Goal: Ask a question: Seek information or help from site administrators or community

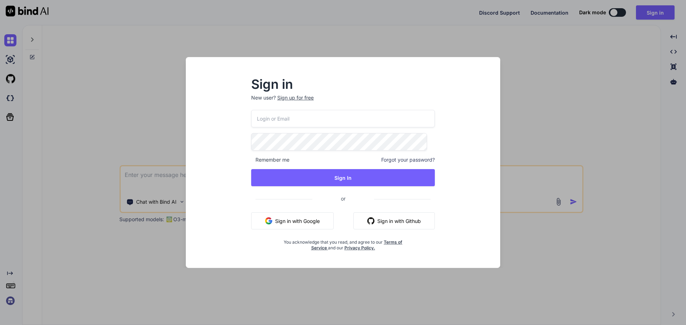
type textarea "x"
click at [310, 119] on input "email" at bounding box center [343, 119] width 184 height 18
paste input "[EMAIL_ADDRESS][DOMAIN_NAME]"
type input "[EMAIL_ADDRESS][DOMAIN_NAME]"
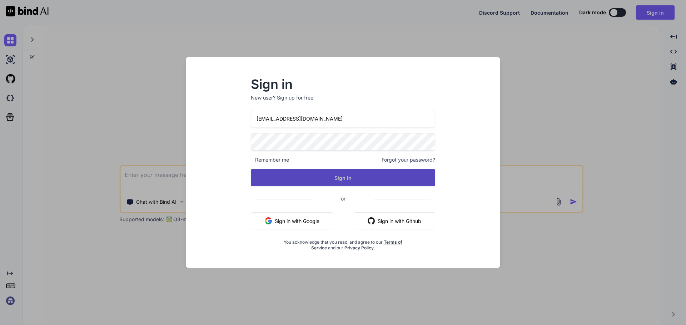
click at [324, 175] on button "Sign In" at bounding box center [343, 177] width 184 height 17
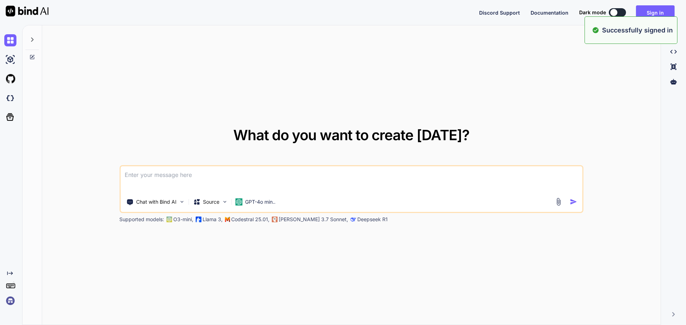
type textarea "x"
click at [195, 178] on textarea at bounding box center [351, 179] width 462 height 26
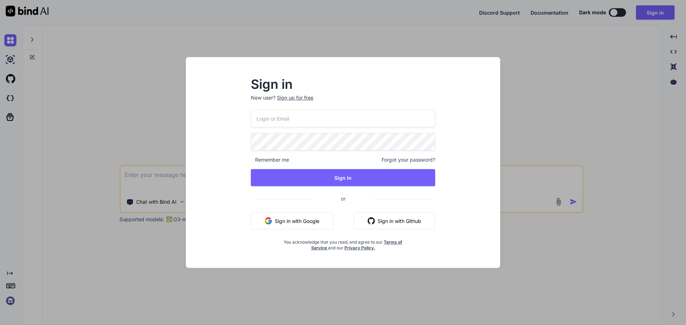
click at [325, 116] on input "email" at bounding box center [343, 119] width 184 height 18
paste input "[EMAIL_ADDRESS][DOMAIN_NAME]"
type input "[EMAIL_ADDRESS][DOMAIN_NAME]"
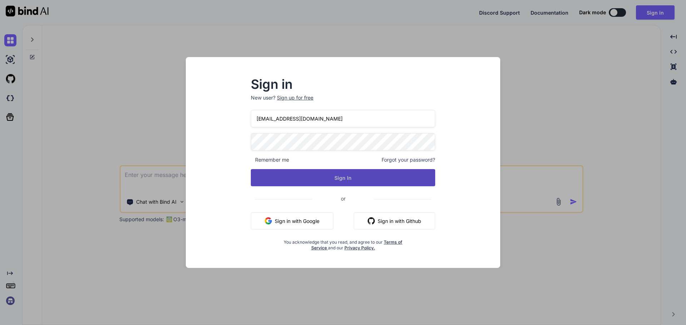
click at [337, 179] on button "Sign In" at bounding box center [343, 177] width 184 height 17
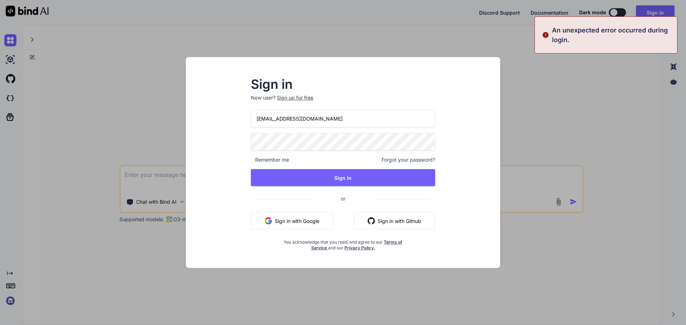
click at [231, 142] on div "Sign in New user? Sign up for free [EMAIL_ADDRESS][DOMAIN_NAME] Remember me For…" at bounding box center [342, 169] width 303 height 198
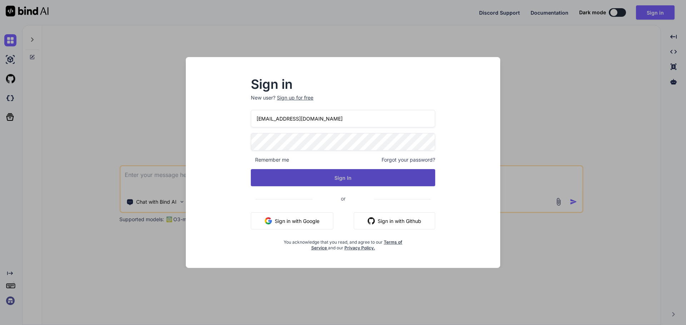
click at [286, 177] on button "Sign In" at bounding box center [343, 177] width 184 height 17
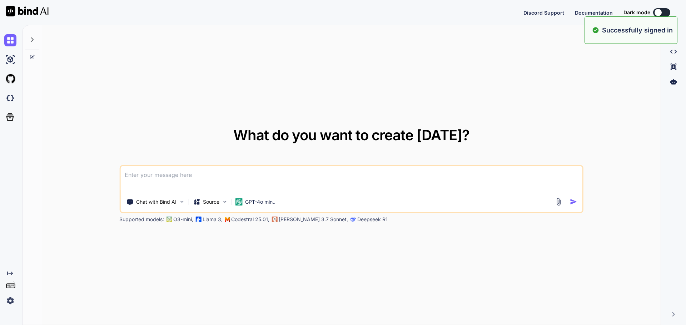
click at [292, 179] on textarea at bounding box center [351, 179] width 462 height 26
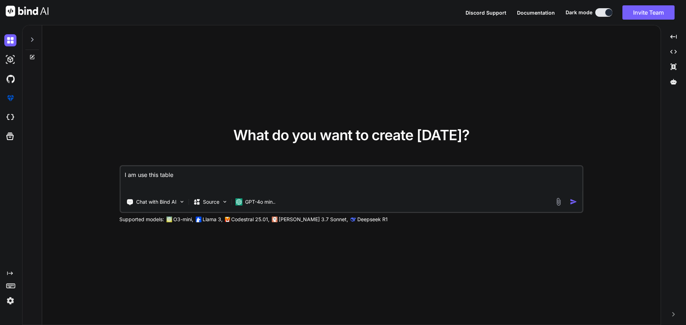
paste textarea "[EMAIL_ADDRESS][DOMAIN_NAME]"
paste textarea "select * from Dashboards select * from FilterKeys select * from SavedFilters se…"
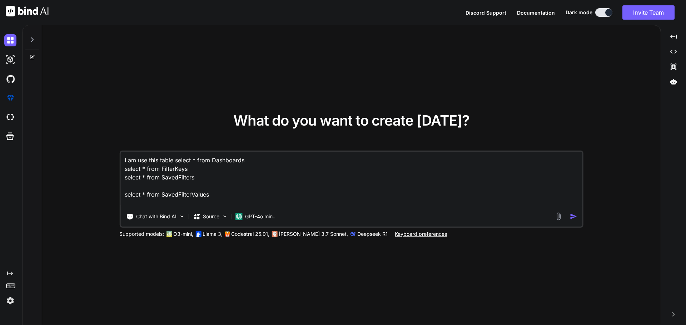
click at [216, 198] on textarea "I am use this table select * from Dashboards select * from FilterKeys select * …" at bounding box center [351, 180] width 462 height 56
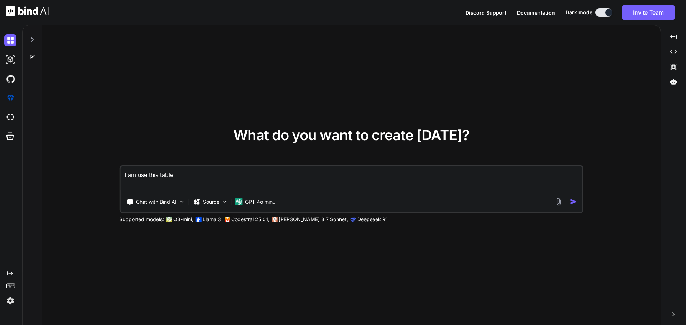
paste textarea "Select * from FilterMaster Select * from MasterFilterName Select * from FilterV…"
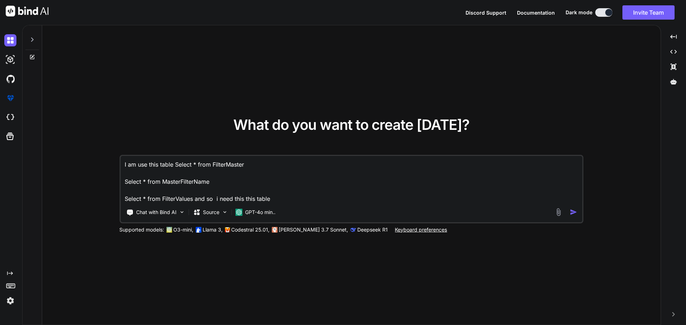
paste textarea "FilterMaster"
paste textarea "USE [MasterCare-HLTR-Dev] GO /****** Object: StoredProcedure [dbo].[SaveFilterV…"
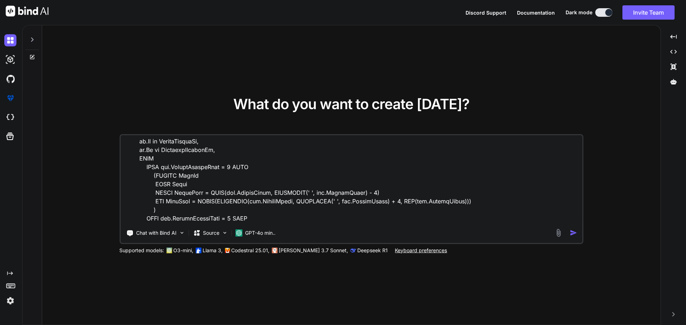
scroll to position [536, 0]
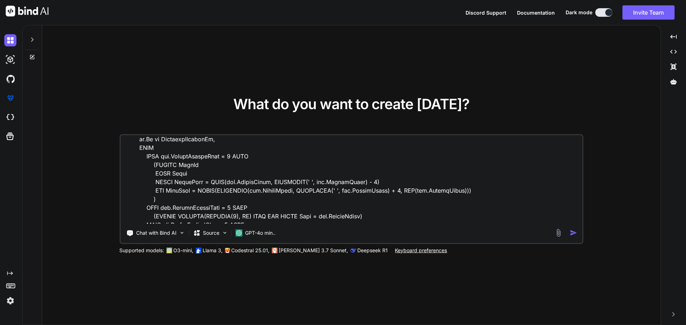
type textarea "I am use this table Select * from FilterMaster Select * from MasterFilterName S…"
click at [574, 235] on img "button" at bounding box center [574, 233] width 8 height 8
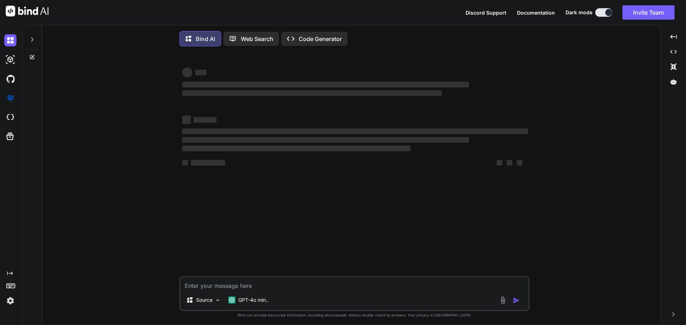
click at [573, 234] on div "‌ ‌ ‌ ‌ ‌ ‌ ‌ ‌ ‌ ‌ ‌ ‌ ‌ ‌ Source GPT-4o min.. Created with Bind Always check …" at bounding box center [354, 189] width 613 height 275
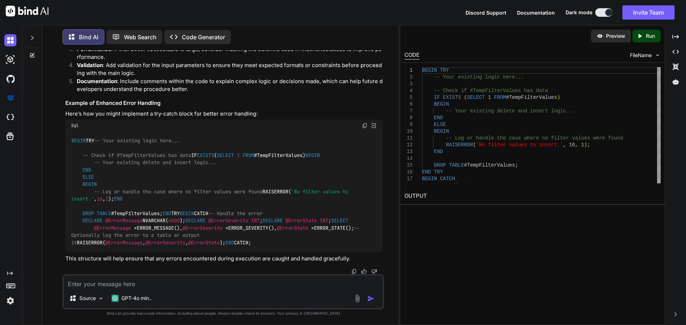
scroll to position [629, 0]
click at [216, 287] on textarea at bounding box center [223, 282] width 319 height 13
paste textarea "USE [MasterCare-HLTR-Dev] GO /****** Object: StoredProcedure [dbo].[SaveFilterV…"
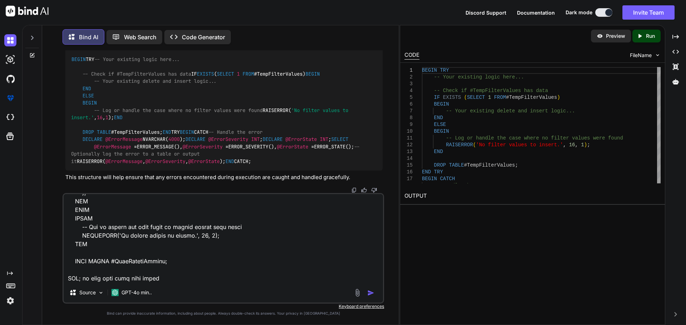
paste textarea "WHEN tvp.FilterMasterName = 2 THEN (SELECT CONVERT(VARCHAR(5), ID) FROM MCP WHE…"
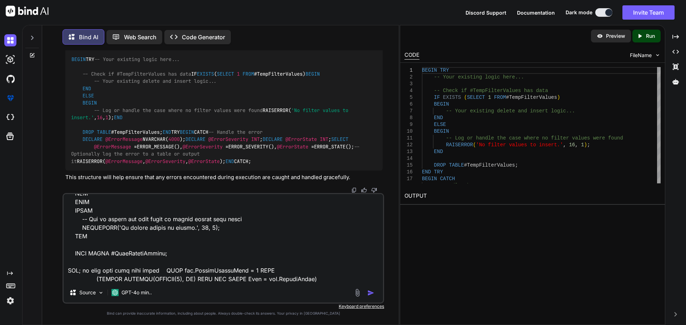
scroll to position [1115, 0]
type textarea "this procedure not save USE [MasterCare-HLTR-Dev] GO /****** Object: StoredProc…"
click at [368, 294] on img "button" at bounding box center [370, 293] width 7 height 7
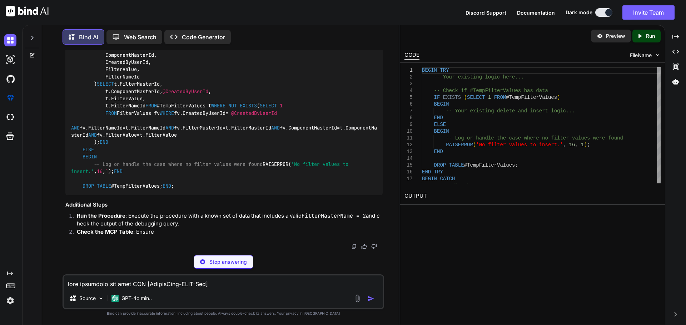
scroll to position [2163, 0]
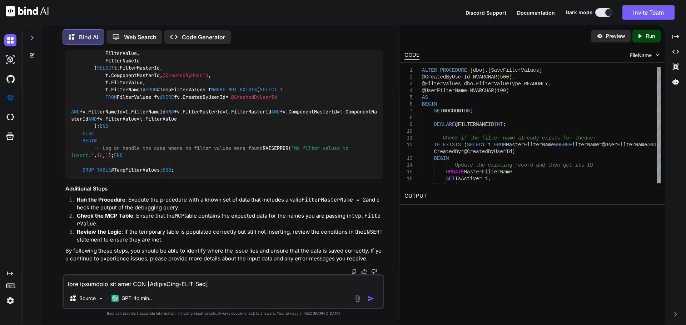
click at [153, 284] on textarea at bounding box center [223, 282] width 319 height 13
paste textarea "USE [MasterCare-HLTR-Dev] GO /****** Object: StoredProcedure [dbo].[SaveFilterV…"
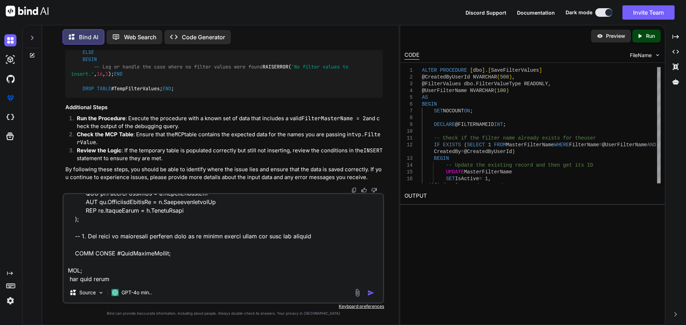
paste textarea "FilterMaster"
type textarea "I want to this procdure USE [MasterCare-HLTR-Dev] GO /****** Object: StoredProc…"
click at [218, 276] on textarea at bounding box center [223, 238] width 319 height 89
paste textarea "Id FilterName CreatedDate ModifiedDate 1 Field Care Navigator [DATE] 19:03:30.7…"
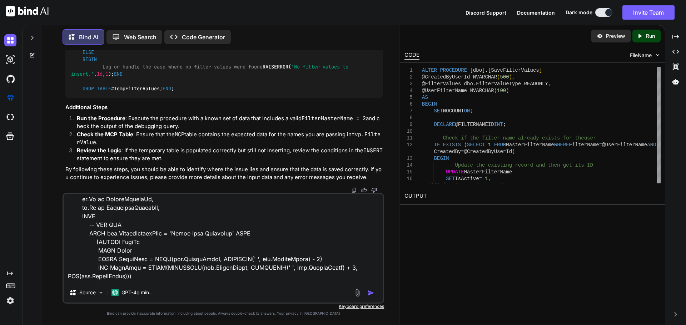
scroll to position [538, 0]
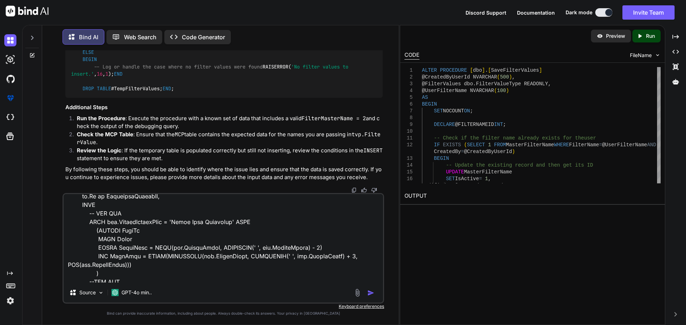
drag, startPoint x: 102, startPoint y: 275, endPoint x: 83, endPoint y: 222, distance: 56.6
click at [83, 222] on textarea at bounding box center [223, 238] width 319 height 89
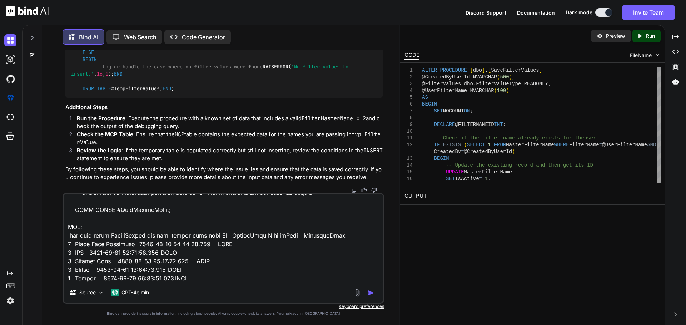
scroll to position [1253, 0]
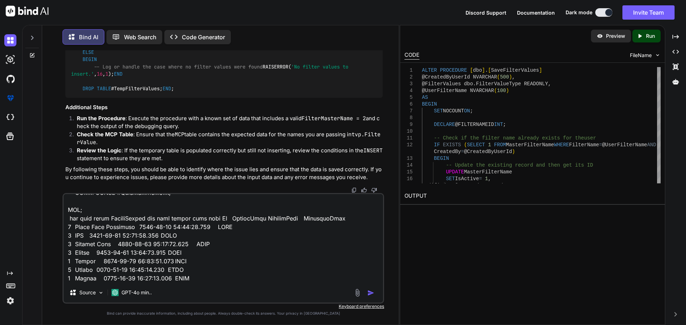
click at [191, 279] on textarea at bounding box center [223, 238] width 319 height 89
paste textarea "WHEN tvp.FilterMasterName = 'Field Care Navigator' THEN (SELECT UserId FROM Use…"
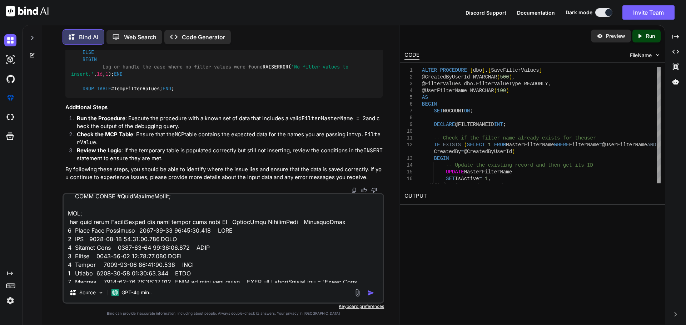
scroll to position [1205, 0]
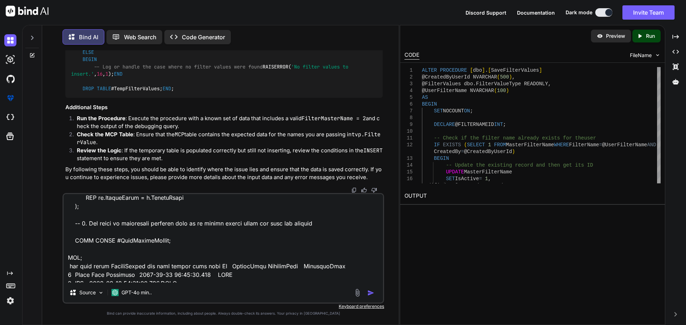
click at [239, 267] on textarea at bounding box center [223, 238] width 319 height 89
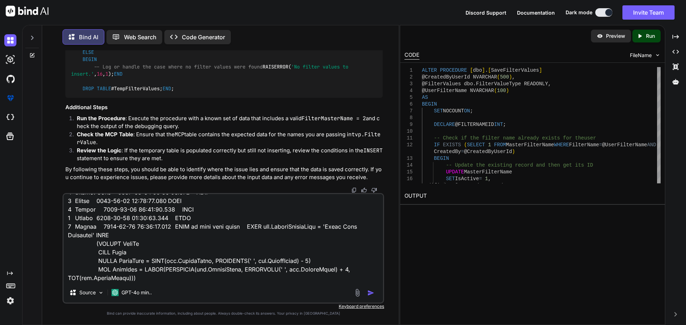
scroll to position [1313, 0]
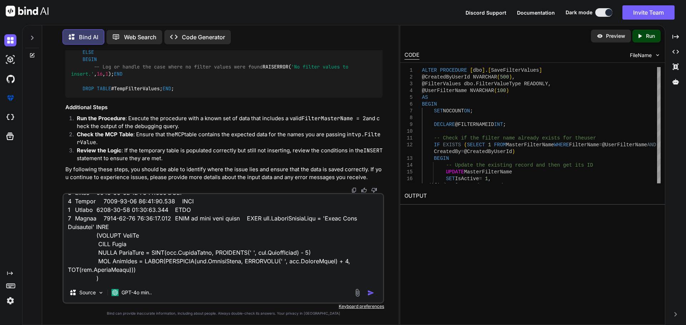
click at [160, 280] on textarea at bounding box center [223, 238] width 319 height 89
paste textarea "FilterName"
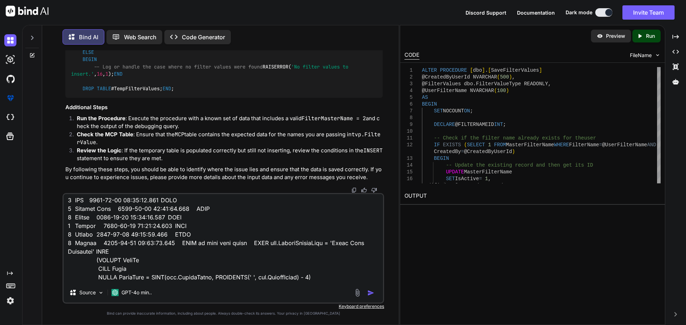
scroll to position [1277, 0]
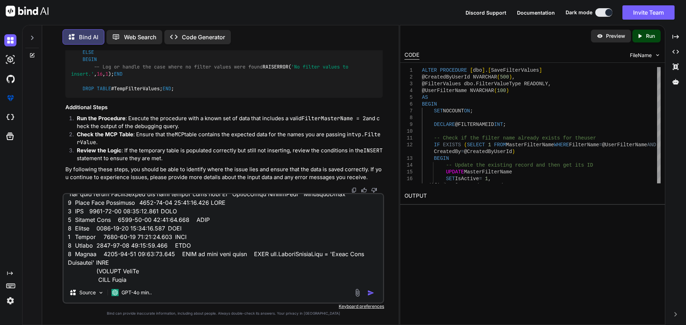
click at [179, 240] on textarea at bounding box center [223, 238] width 319 height 89
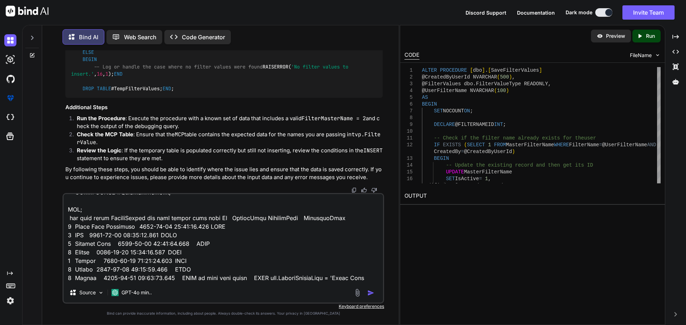
scroll to position [1206, 0]
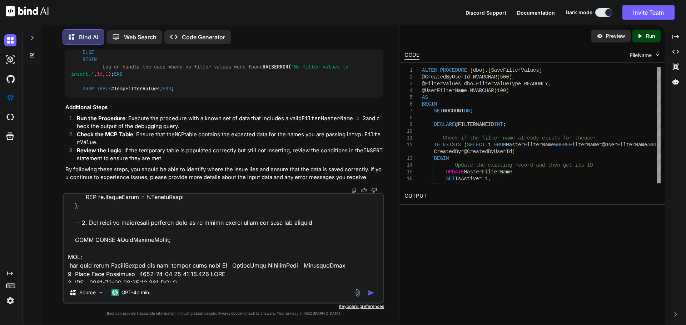
click at [129, 264] on textarea at bounding box center [223, 238] width 319 height 89
drag, startPoint x: 81, startPoint y: 265, endPoint x: 218, endPoint y: 263, distance: 136.5
click at [218, 263] on textarea at bounding box center [223, 238] width 319 height 89
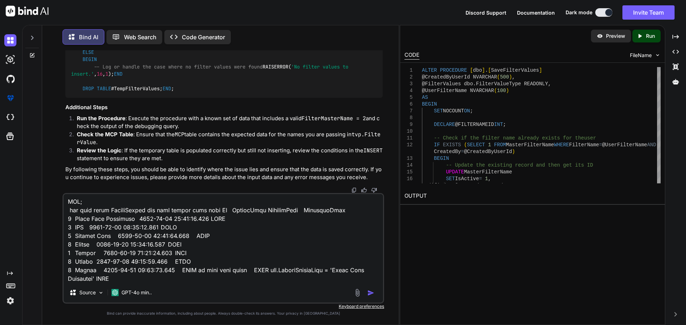
scroll to position [1313, 0]
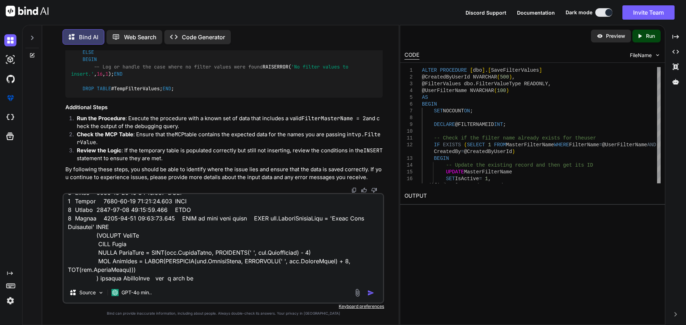
click at [190, 279] on textarea at bounding box center [223, 238] width 319 height 89
paste textarea "this table FilterMaster and this column with data Id"
drag, startPoint x: 295, startPoint y: 278, endPoint x: 319, endPoint y: 278, distance: 24.3
click at [319, 278] on textarea at bounding box center [223, 238] width 319 height 89
type textarea "I want to this procdure USE [MasterCare-HLTR-Dev] GO /****** Object: StoredProc…"
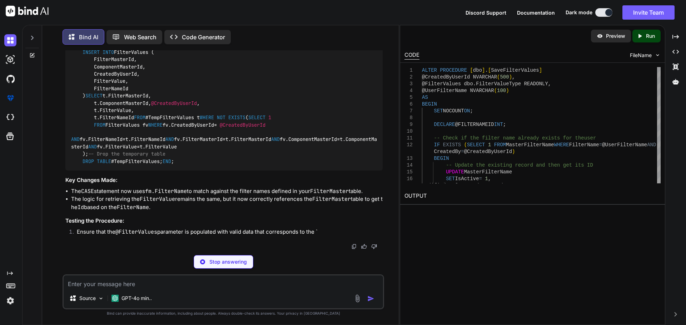
scroll to position [3758, 0]
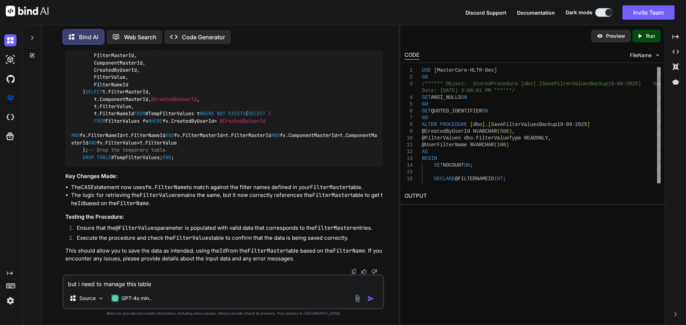
paste textarea "FilterMaster"
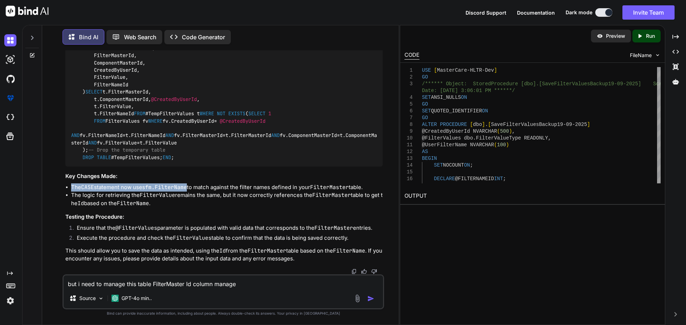
drag, startPoint x: 191, startPoint y: 191, endPoint x: 71, endPoint y: 189, distance: 119.3
click at [71, 189] on li "The CASE statement now uses fm.FilterName to match against the filter names def…" at bounding box center [226, 188] width 311 height 8
drag, startPoint x: 214, startPoint y: 190, endPoint x: 70, endPoint y: 190, distance: 143.6
click at [70, 190] on ul "The CASE statement now uses fm.FilterName to match against the filter names def…" at bounding box center [223, 196] width 317 height 24
copy li "The CASE statement now uses fm.FilterName to match"
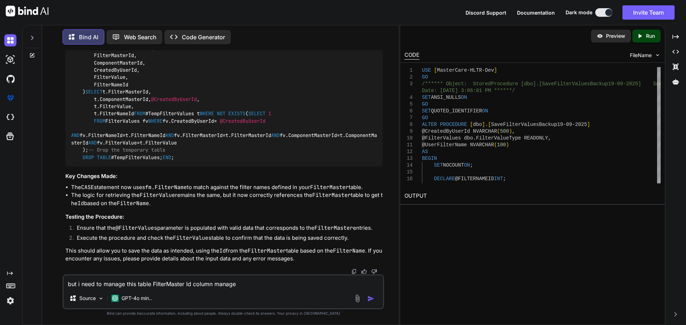
click at [245, 284] on textarea "but i need to manage this table FilterMaster Id column manage" at bounding box center [223, 282] width 319 height 13
paste textarea "The CASE statement now uses fm.FilterName to match"
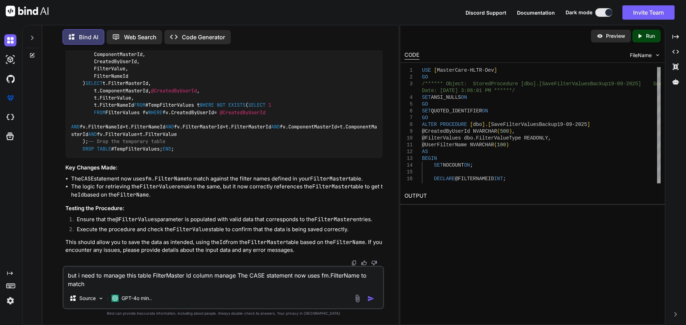
click at [321, 275] on textarea "but i need to manage this table FilterMaster Id column manage The CASE statemen…" at bounding box center [223, 277] width 319 height 21
click at [135, 285] on textarea "but i need to manage this table FilterMaster Id column manage The CASE statemen…" at bounding box center [223, 277] width 319 height 21
drag, startPoint x: 133, startPoint y: 284, endPoint x: 68, endPoint y: 284, distance: 64.3
click at [68, 284] on textarea "but i need to manage this table FilterMaster Id column manage The CASE statemen…" at bounding box center [223, 277] width 319 height 21
click at [137, 284] on textarea "but i need to manage this table FilterMaster Id column manage The CASE statemen…" at bounding box center [223, 277] width 319 height 21
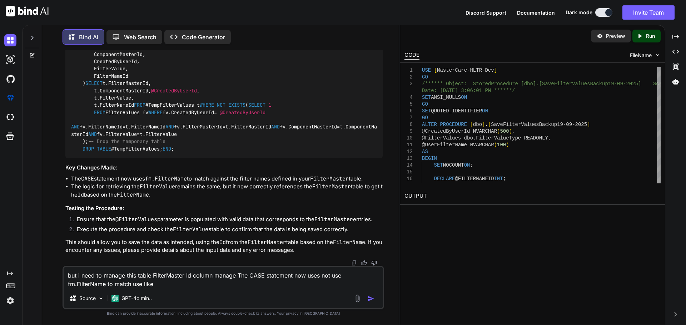
paste textarea "fm.FilterName to match"
click at [177, 286] on textarea "but i need to manage this table FilterMaster Id column manage The CASE statemen…" at bounding box center [223, 277] width 319 height 21
click at [203, 286] on textarea "but i need to manage this table FilterMaster Id column manage The CASE statemen…" at bounding box center [223, 277] width 319 height 21
type textarea "but i need to manage this table FilterMaster Id column manage The CASE statemen…"
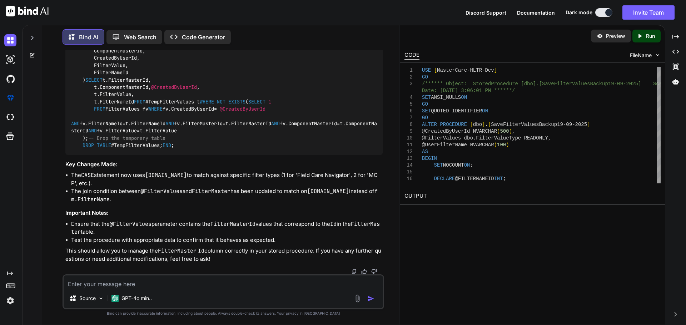
scroll to position [3927, 0]
click at [142, 283] on textarea at bounding box center [223, 282] width 319 height 13
paste textarea "Msg 207, Level 16, State 1, Procedure SaveFilterValues, Line 84 [Batch Start Li…"
type textarea "above procedure get this error Msg 207, Level 16, State 1, Procedure SaveFilter…"
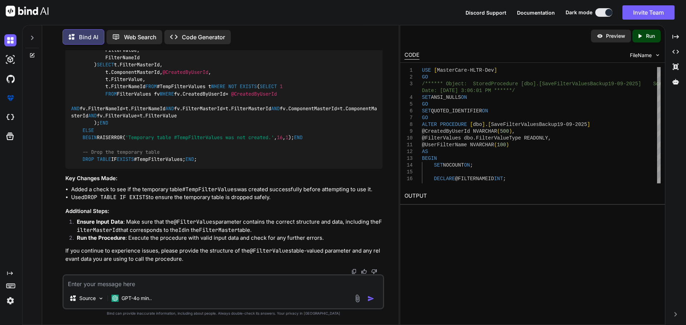
scroll to position [5229, 0]
click at [181, 285] on textarea at bounding box center [223, 282] width 319 height 13
paste textarea "FROM @FilterValues AS tvp INNER JOIN FilterMaster AS fm ON [DOMAIN_NAME] = tvp.…"
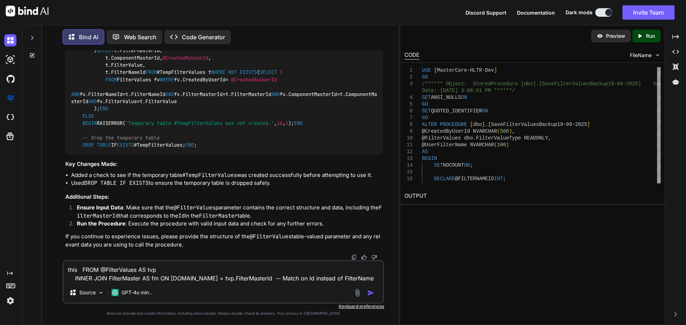
click at [208, 276] on textarea "this FROM @FilterValues AS tvp INNER JOIN FilterMaster AS fm ON [DOMAIN_NAME] =…" at bounding box center [223, 271] width 319 height 21
click at [351, 278] on textarea "this FROM @FilterValues AS tvp INNER JOIN FilterMaster AS fm ON [DOMAIN_NAME] =…" at bounding box center [223, 271] width 319 height 21
paste textarea "Invalid column name 'FilterMasterId'."
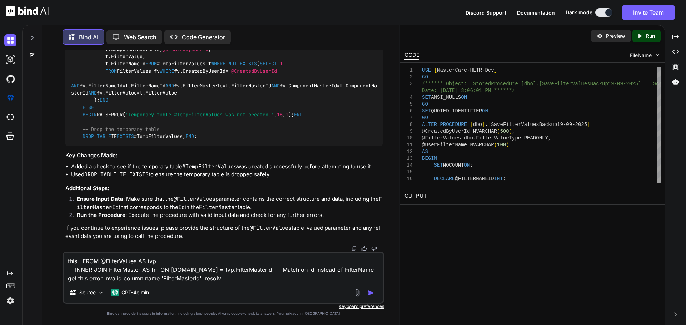
type textarea "this FROM @FilterValues AS tvp INNER JOIN FilterMaster AS fm ON [DOMAIN_NAME] =…"
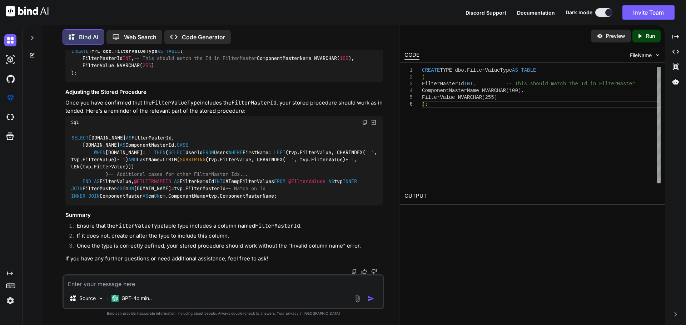
scroll to position [6623, 0]
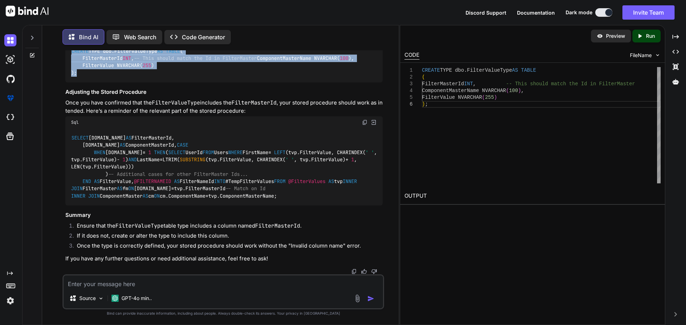
drag, startPoint x: 80, startPoint y: 231, endPoint x: 70, endPoint y: 197, distance: 35.9
click at [70, 83] on div "CREATE TYPE dbo.FilterValueType AS TABLE ( FilterMasterId INT , -- This should …" at bounding box center [223, 62] width 317 height 41
copy code "CREATE TYPE dbo.FilterValueType AS TABLE ( FilterMasterId INT , -- This should …"
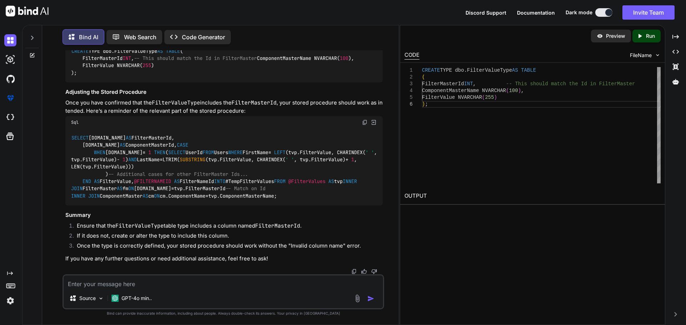
click at [222, 277] on textarea at bounding box center [223, 282] width 319 height 13
paste textarea "CREATE TYPE dbo.AllFilterValueType AS TABLE ( FilterMasterId INT, -- This shoul…"
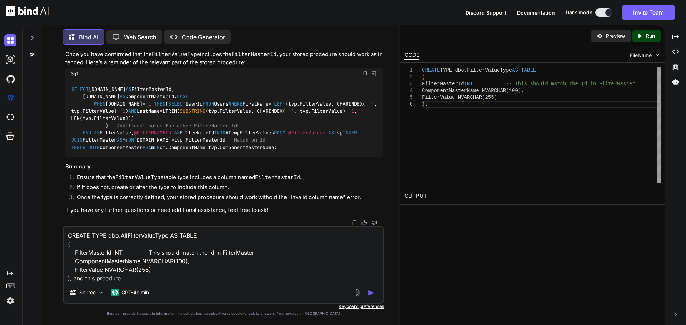
paste textarea "USE [MasterCare-HLTR-Dev] GO /****** Object: StoredProcedure [dbo].[SaveFilterV…"
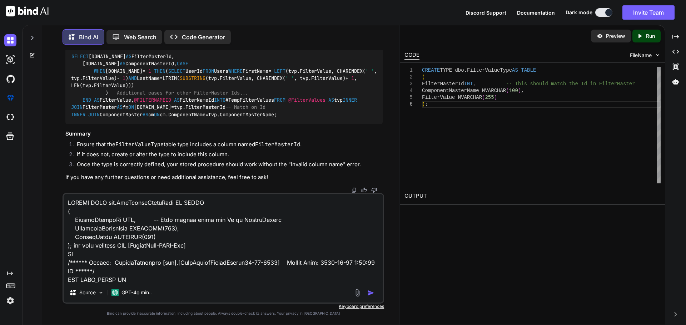
scroll to position [1218, 0]
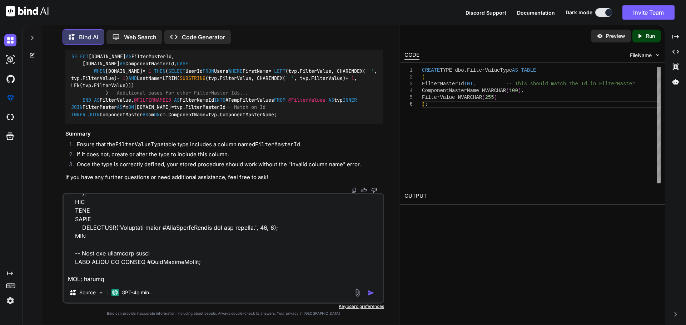
type textarea "CREATE TYPE dbo.AllFilterValueType AS TABLE ( FilterMasterId INT, -- This shoul…"
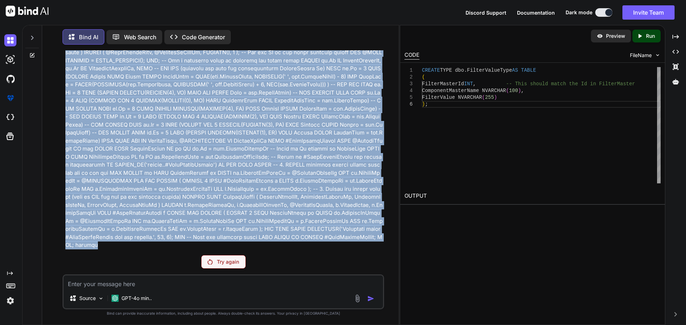
scroll to position [6957, 0]
drag, startPoint x: 271, startPoint y: 248, endPoint x: 56, endPoint y: 190, distance: 222.7
click at [56, 190] on div "You Bind AI Your stored procedure SaveFilterValues is designed to manage filter…" at bounding box center [223, 187] width 351 height 275
copy p "CREATE TYPE dbo.AllFilterValueType AS TABLE ( FilterMasterId INT, -- This shoul…"
click at [211, 259] on img at bounding box center [210, 262] width 5 height 6
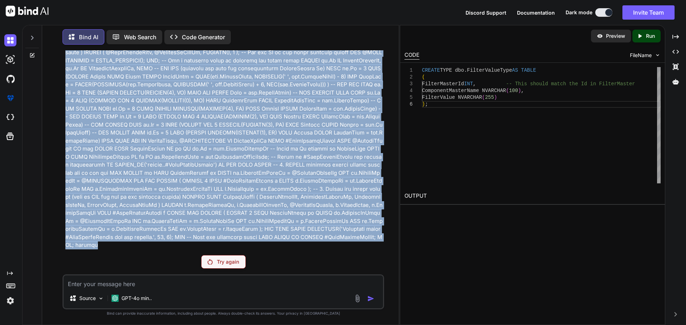
scroll to position [7171, 0]
